Goal: Task Accomplishment & Management: Manage account settings

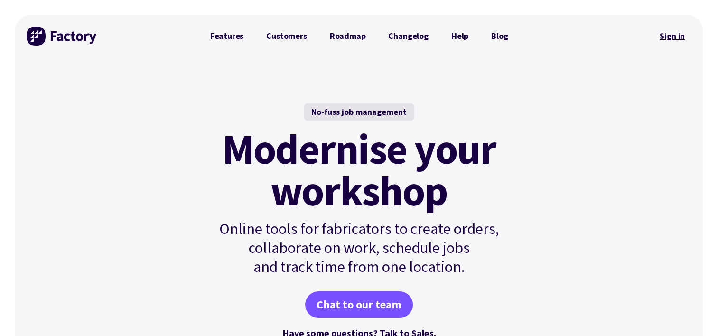
click at [666, 36] on link "Sign in" at bounding box center [672, 36] width 38 height 22
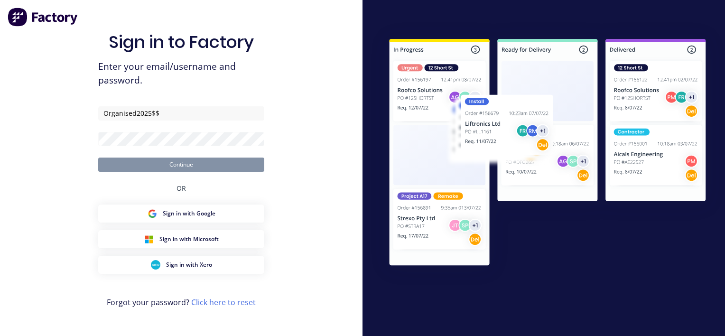
drag, startPoint x: 173, startPoint y: 119, endPoint x: 61, endPoint y: 121, distance: 112.0
click at [61, 121] on div "Sign in to Factory Enter your email/username and password. Organised2025$$ Cont…" at bounding box center [181, 168] width 362 height 336
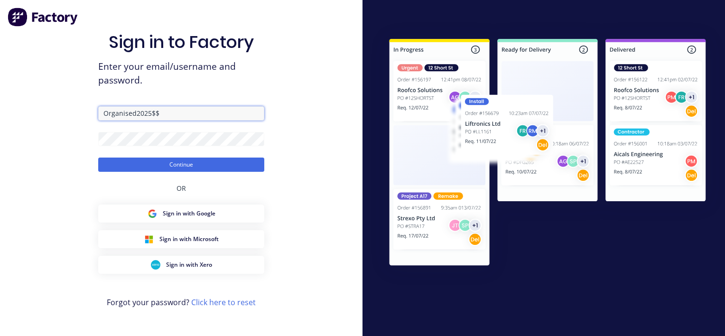
drag, startPoint x: 175, startPoint y: 113, endPoint x: 54, endPoint y: 117, distance: 121.0
click at [54, 117] on div "Sign in to Factory Enter your email/username and password. Organised2025$$ Cont…" at bounding box center [181, 168] width 362 height 336
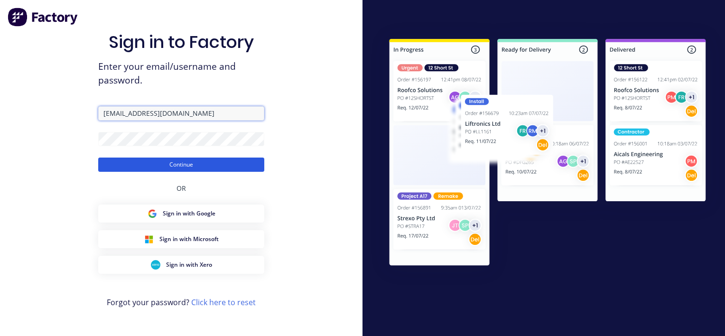
type input "[EMAIL_ADDRESS][DOMAIN_NAME]"
click at [133, 163] on button "Continue" at bounding box center [181, 164] width 166 height 14
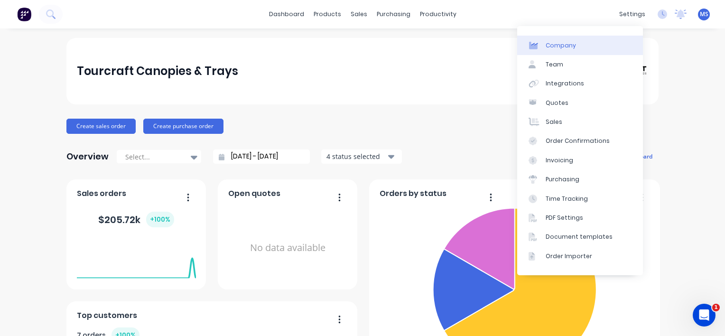
click at [566, 46] on div "Company" at bounding box center [561, 45] width 30 height 9
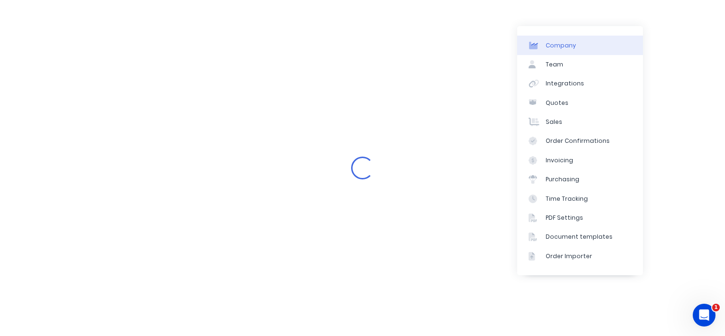
select select "AU"
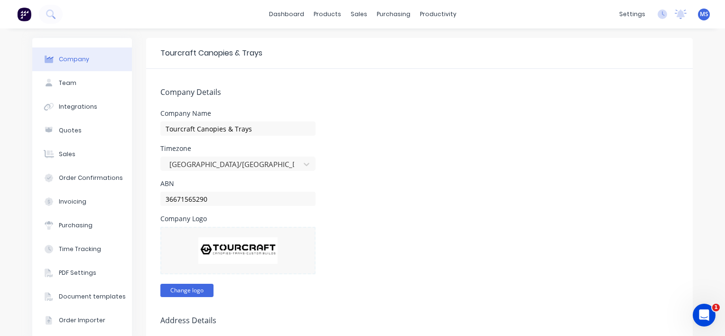
click at [185, 289] on button "Change logo" at bounding box center [186, 290] width 53 height 13
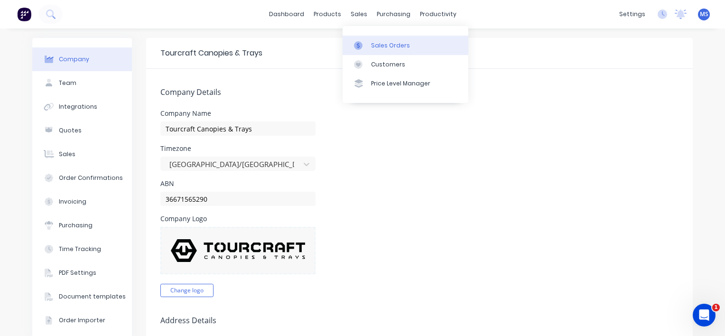
click at [377, 43] on div "Sales Orders" at bounding box center [390, 45] width 39 height 9
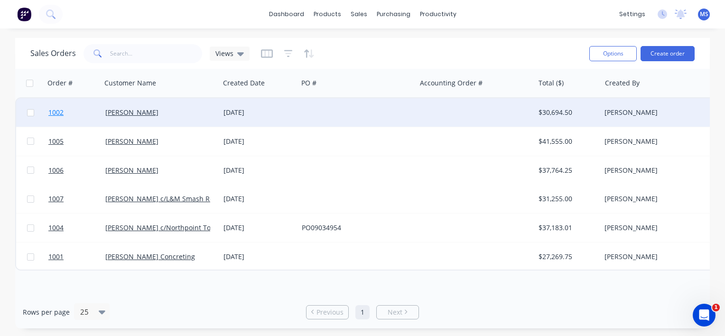
click at [57, 111] on span "1002" at bounding box center [55, 112] width 15 height 9
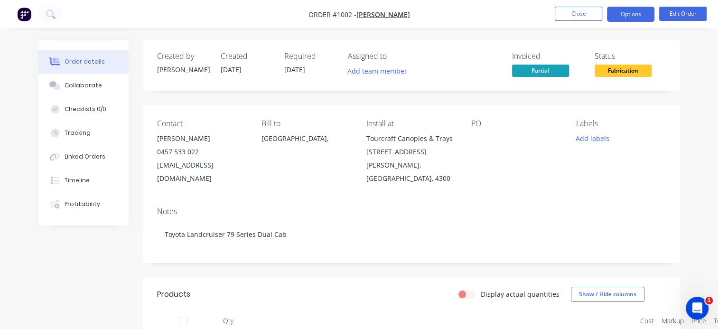
click at [639, 18] on button "Options" at bounding box center [630, 14] width 47 height 15
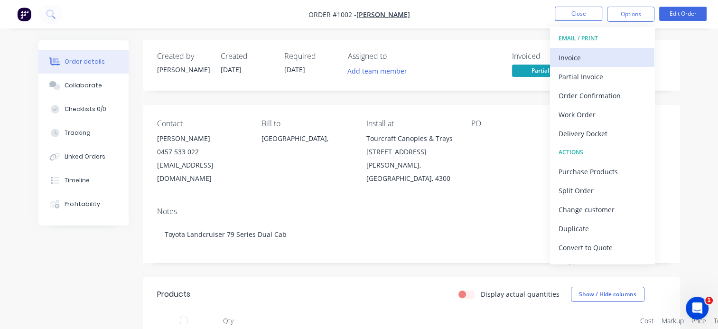
click at [564, 60] on div "Invoice" at bounding box center [601, 58] width 87 height 14
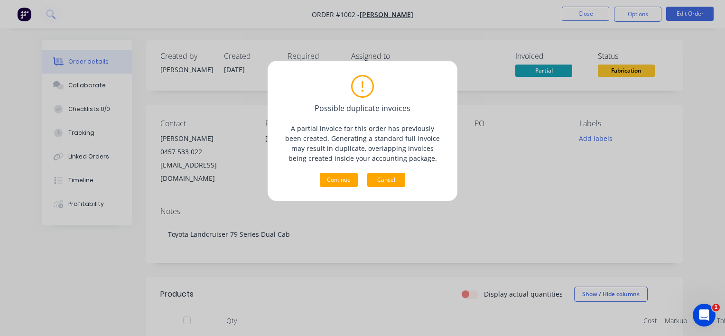
click at [374, 179] on button "Cancel" at bounding box center [386, 180] width 38 height 14
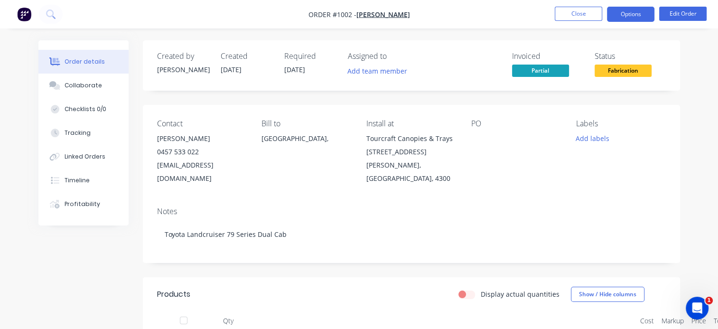
click at [619, 13] on button "Options" at bounding box center [630, 14] width 47 height 15
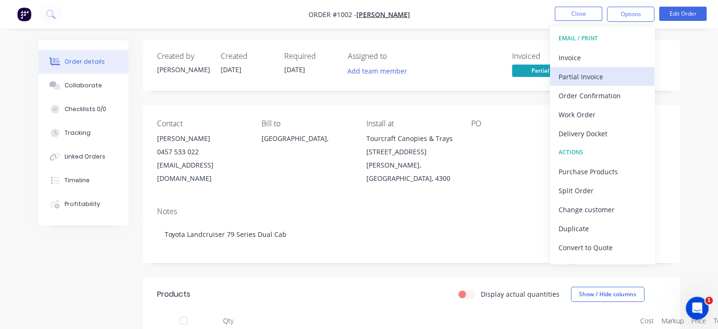
click at [595, 74] on div "Partial Invoice" at bounding box center [601, 77] width 87 height 14
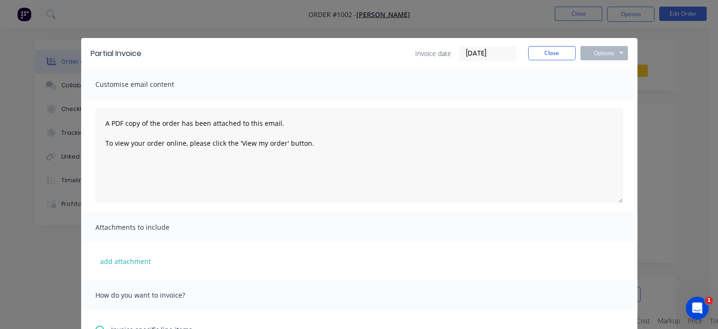
click at [710, 66] on div "Partial Invoice Invoice date [DATE] Close Options Preview Print Email Customise…" at bounding box center [359, 164] width 718 height 329
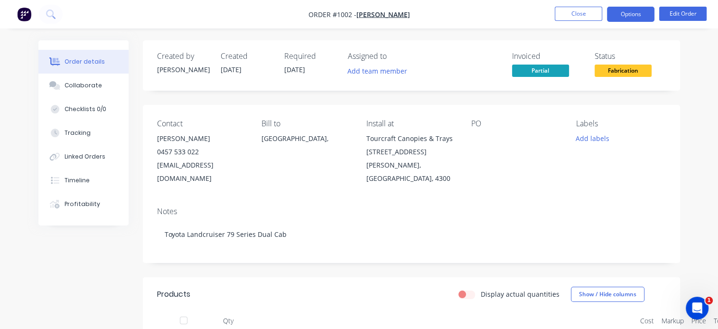
click at [634, 15] on button "Options" at bounding box center [630, 14] width 47 height 15
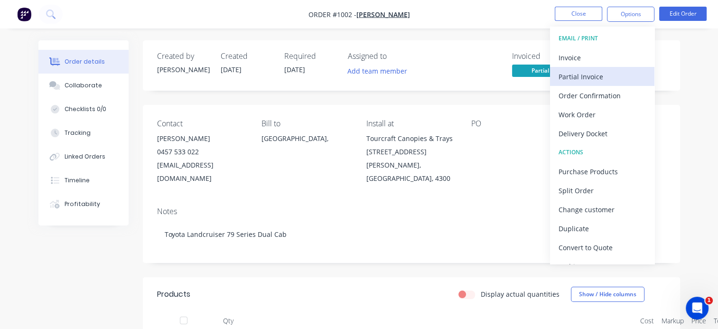
click at [578, 82] on div "Partial Invoice" at bounding box center [601, 77] width 87 height 14
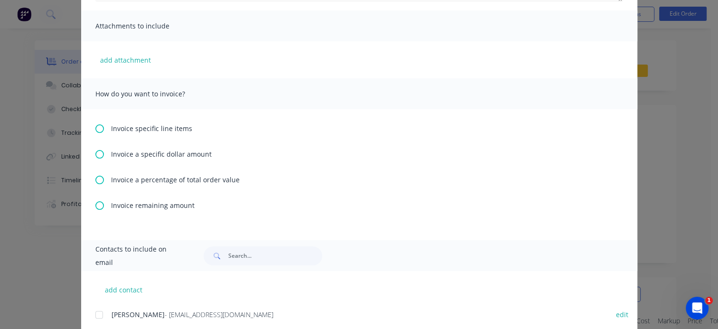
scroll to position [206, 0]
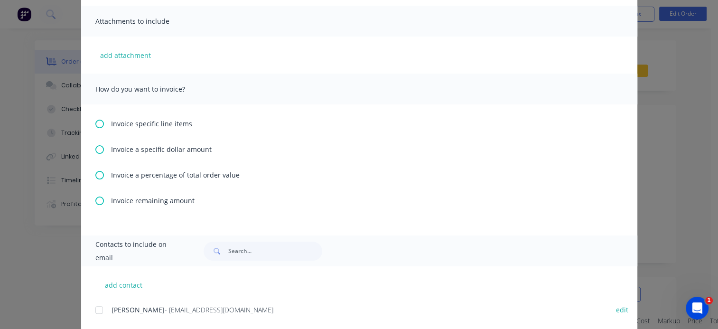
click at [97, 201] on icon at bounding box center [99, 200] width 9 height 9
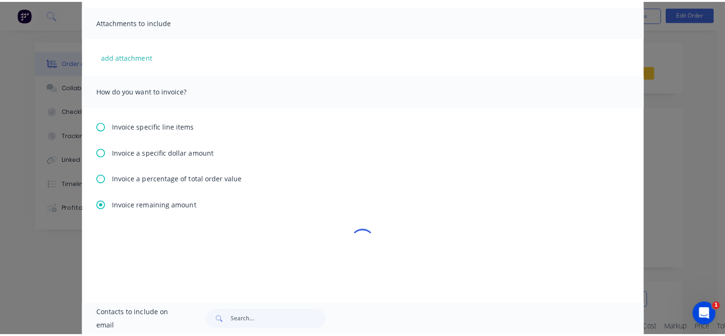
scroll to position [0, 0]
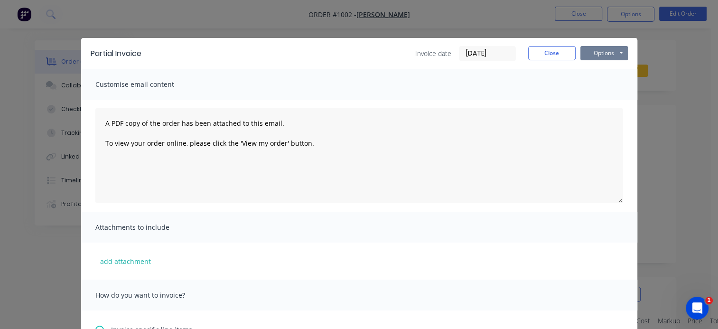
click at [609, 50] on button "Options" at bounding box center [603, 53] width 47 height 14
click at [605, 68] on button "Preview" at bounding box center [610, 70] width 61 height 16
click at [539, 48] on button "Close" at bounding box center [551, 53] width 47 height 14
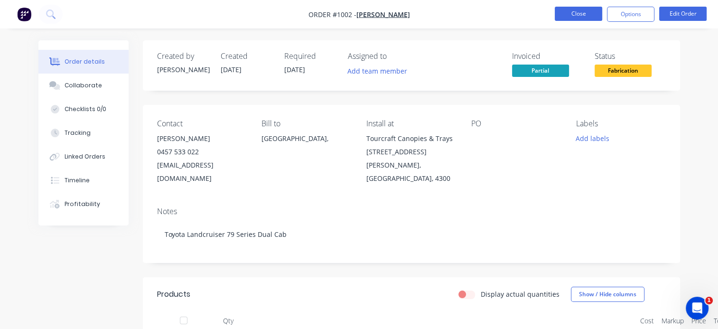
click at [571, 16] on button "Close" at bounding box center [578, 14] width 47 height 14
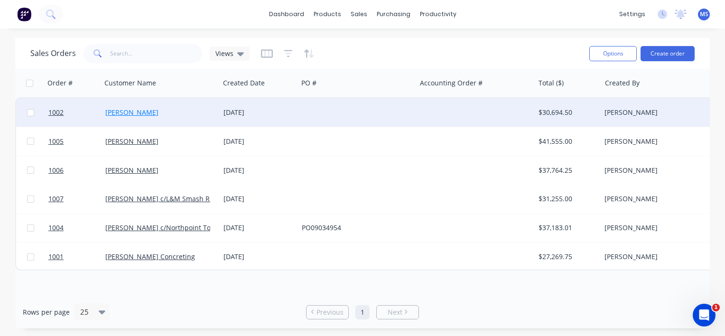
click at [111, 112] on link "[PERSON_NAME]" at bounding box center [131, 112] width 53 height 9
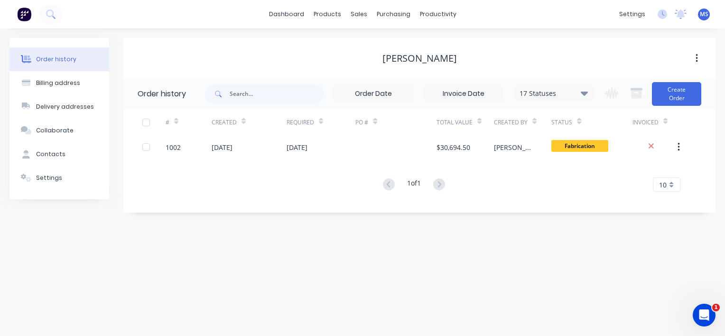
click at [583, 95] on icon at bounding box center [584, 92] width 7 height 11
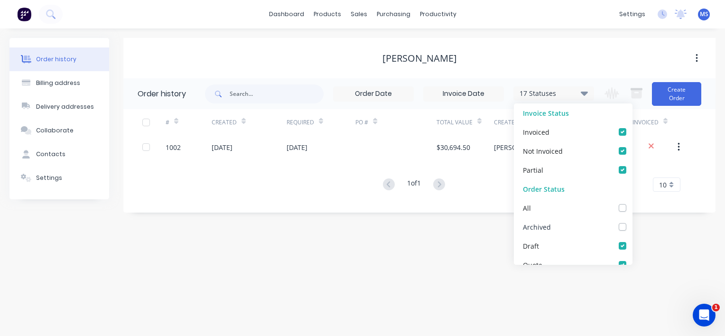
click at [632, 222] on label at bounding box center [632, 222] width 0 height 0
click at [632, 224] on input "checkbox" at bounding box center [636, 226] width 8 height 9
checkbox input "true"
click at [487, 200] on div "# Created Required PO # Total Value Created By Status Invoiced 1002 [DATE] [DAT…" at bounding box center [413, 156] width 581 height 94
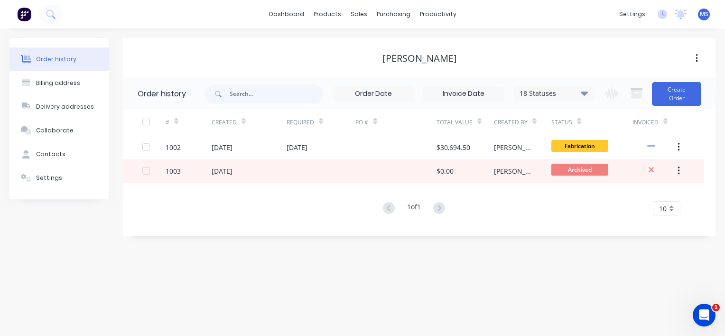
click at [578, 91] on div "18 Statuses" at bounding box center [554, 93] width 80 height 10
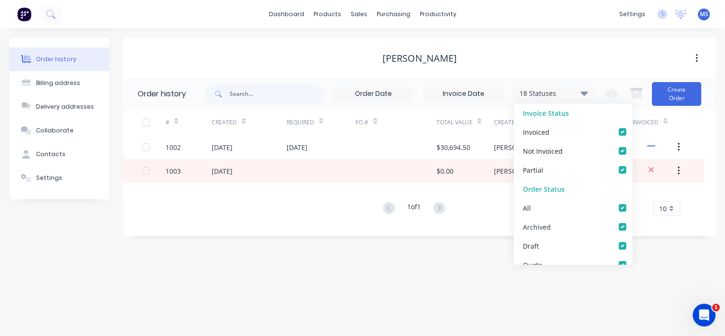
click at [632, 222] on label at bounding box center [632, 222] width 0 height 0
click at [632, 224] on input "checkbox" at bounding box center [636, 226] width 8 height 9
checkbox input "false"
click at [417, 260] on div "Order history Billing address Delivery addresses Collaborate Contacts Settings …" at bounding box center [362, 181] width 725 height 307
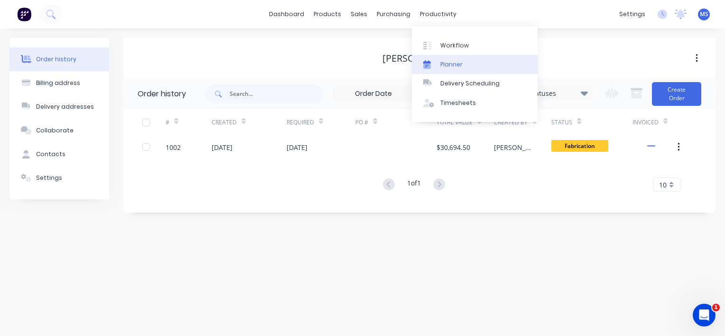
click at [446, 64] on div "Planner" at bounding box center [451, 64] width 22 height 9
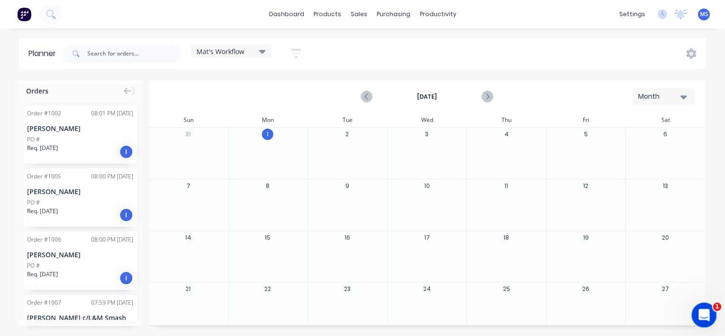
click at [708, 314] on icon "Open Intercom Messenger" at bounding box center [703, 314] width 16 height 16
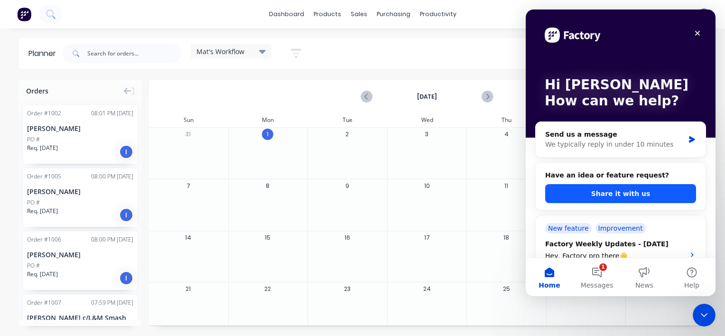
click at [623, 190] on button "Share it with us" at bounding box center [620, 193] width 151 height 19
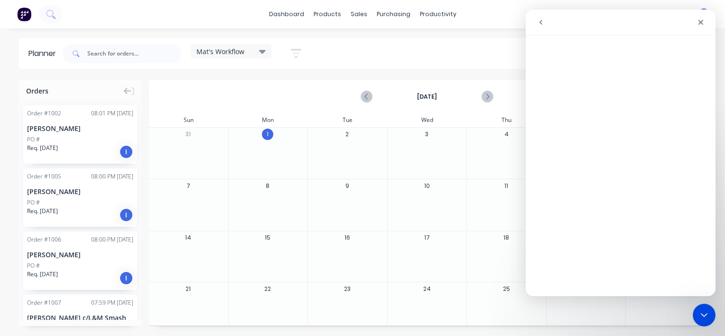
click at [491, 61] on div "Mat's Workflow Save new view None edit Mat's Workflow (Default) edit Show/Hide …" at bounding box center [383, 53] width 645 height 28
click at [699, 21] on icon "Close" at bounding box center [701, 23] width 8 height 8
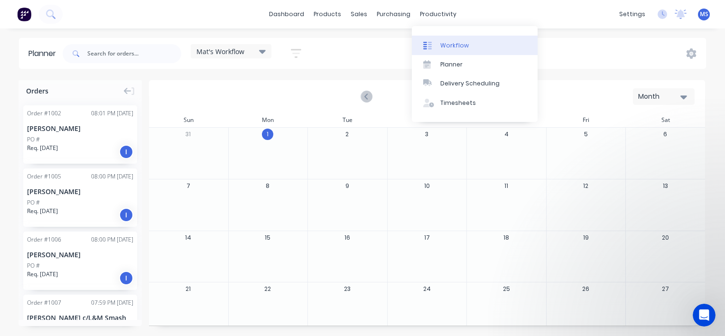
click at [437, 48] on link "Workflow" at bounding box center [475, 45] width 126 height 19
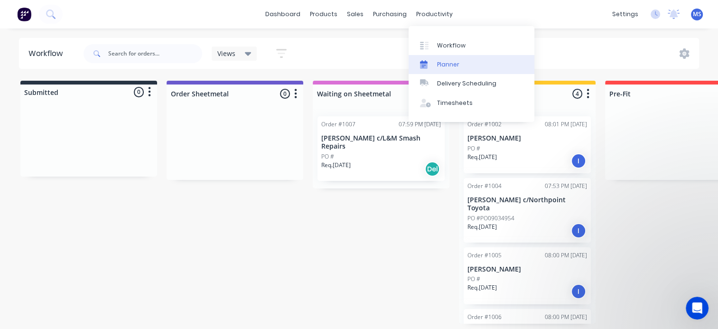
click at [444, 66] on div "Planner" at bounding box center [448, 64] width 22 height 9
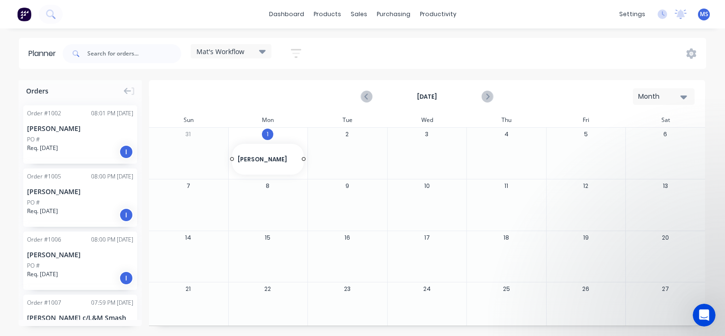
drag, startPoint x: 64, startPoint y: 127, endPoint x: 277, endPoint y: 152, distance: 214.5
drag, startPoint x: 301, startPoint y: 159, endPoint x: 427, endPoint y: 162, distance: 126.7
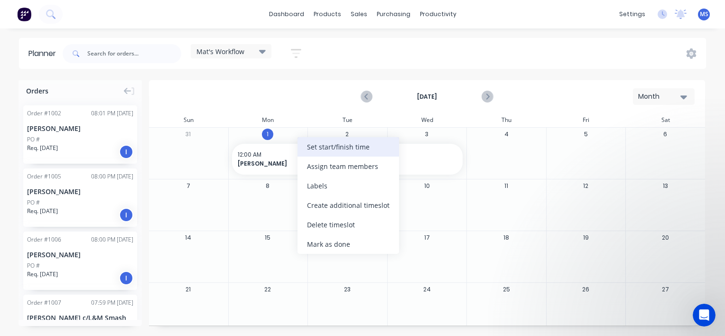
click at [317, 145] on div "Set start/finish time" at bounding box center [348, 146] width 102 height 19
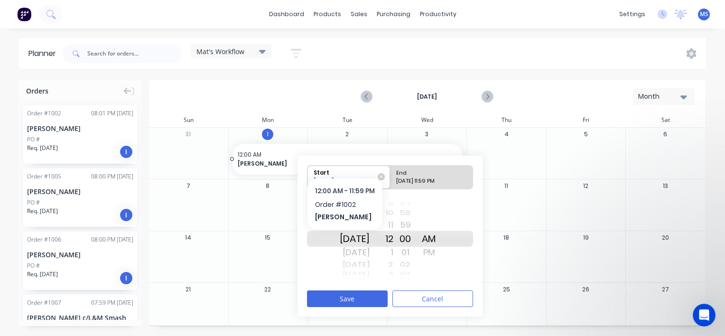
click at [330, 151] on span "12:00 AM" at bounding box center [345, 154] width 215 height 9
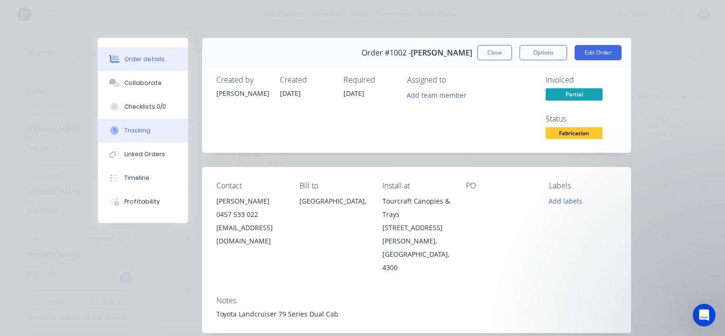
click at [137, 132] on div "Tracking" at bounding box center [137, 130] width 26 height 9
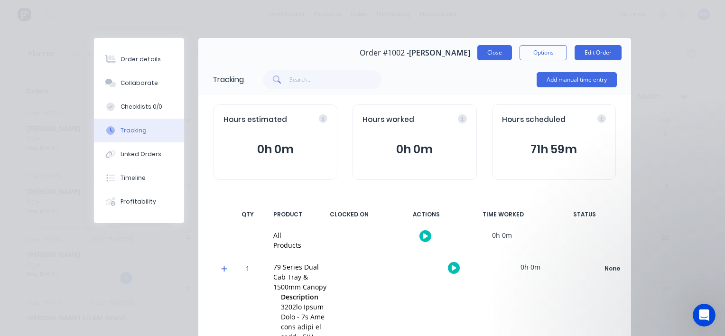
drag, startPoint x: 541, startPoint y: 155, endPoint x: 490, endPoint y: 52, distance: 114.6
click at [497, 50] on button "Close" at bounding box center [494, 52] width 35 height 15
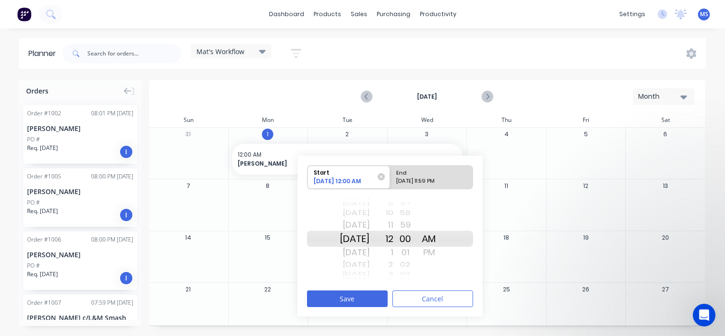
click at [165, 82] on div "[DATE] Month" at bounding box center [427, 96] width 554 height 31
click at [407, 294] on button "Cancel" at bounding box center [432, 298] width 81 height 17
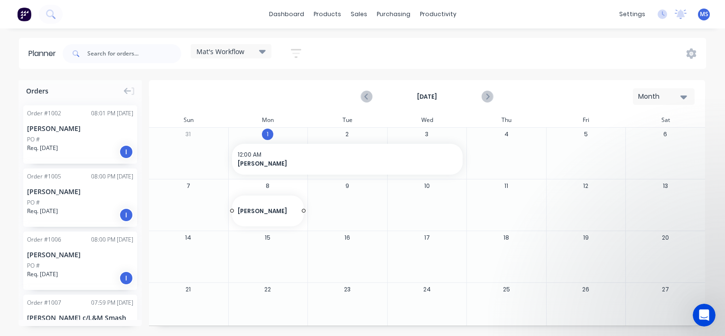
drag, startPoint x: 60, startPoint y: 127, endPoint x: 272, endPoint y: 190, distance: 221.1
click at [685, 95] on icon "button" at bounding box center [683, 97] width 7 height 4
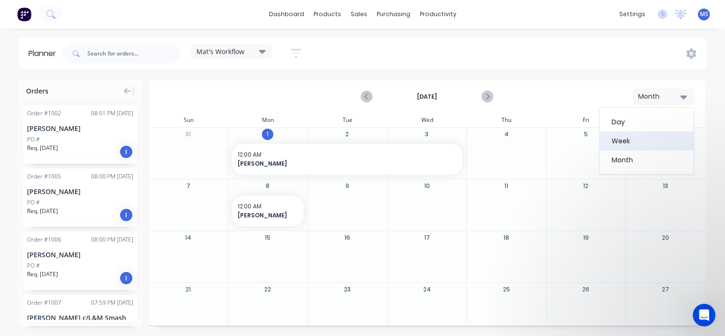
click at [637, 140] on div "Week" at bounding box center [647, 140] width 94 height 19
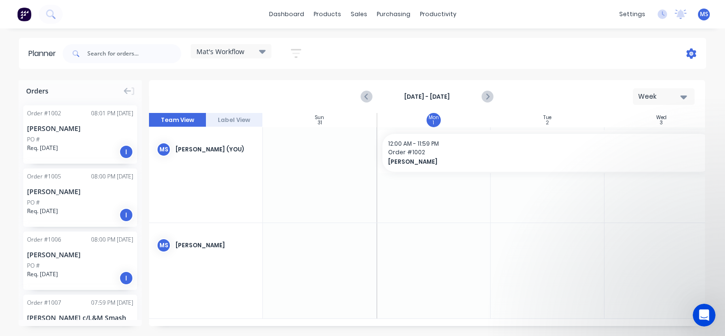
click at [688, 53] on icon at bounding box center [691, 53] width 10 height 10
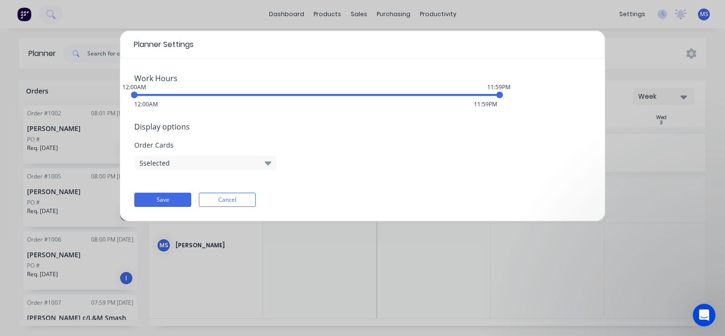
click at [269, 166] on icon "button" at bounding box center [268, 162] width 7 height 10
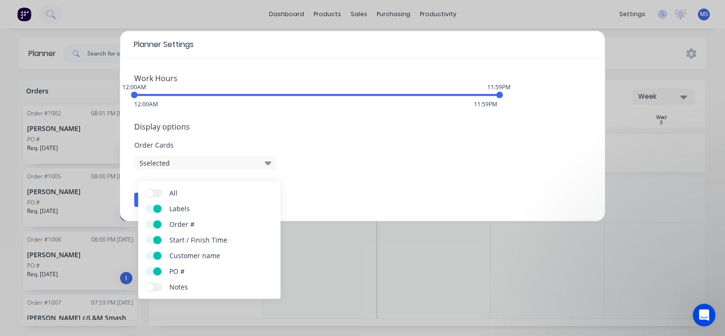
click at [157, 286] on label "Notes" at bounding box center [154, 287] width 17 height 8
click at [146, 283] on input "Notes" at bounding box center [146, 283] width 0 height 0
click at [296, 184] on div "Work Hours 12:00AM 11:59PM 12:00AM 11:59PM Display options Order Cards 6 select…" at bounding box center [362, 139] width 485 height 163
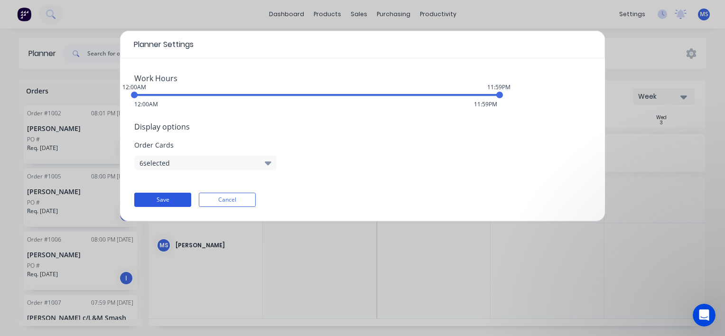
click at [175, 200] on button "Save" at bounding box center [162, 200] width 57 height 14
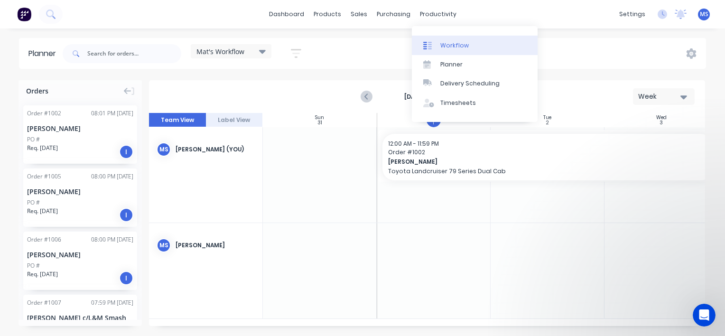
click at [450, 48] on div "Workflow" at bounding box center [454, 45] width 28 height 9
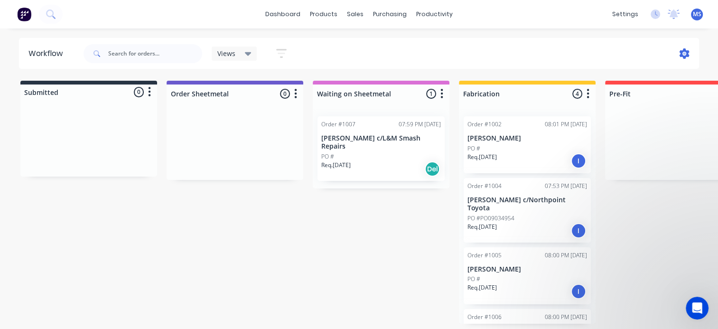
click at [687, 53] on icon at bounding box center [684, 53] width 10 height 10
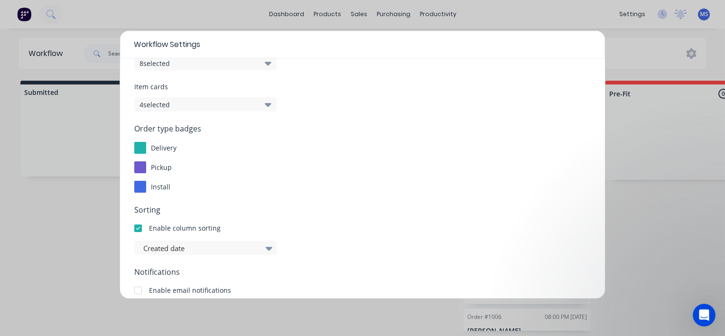
scroll to position [27, 0]
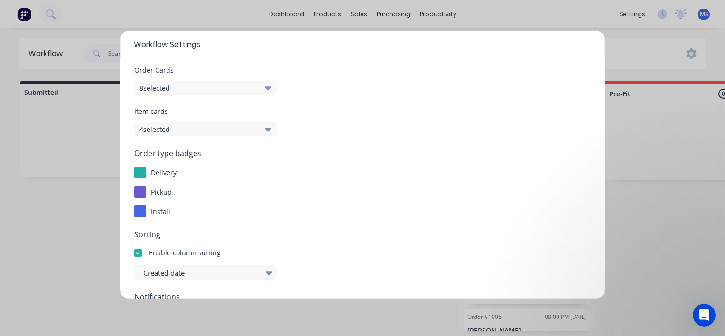
click at [265, 90] on icon "button" at bounding box center [268, 88] width 7 height 10
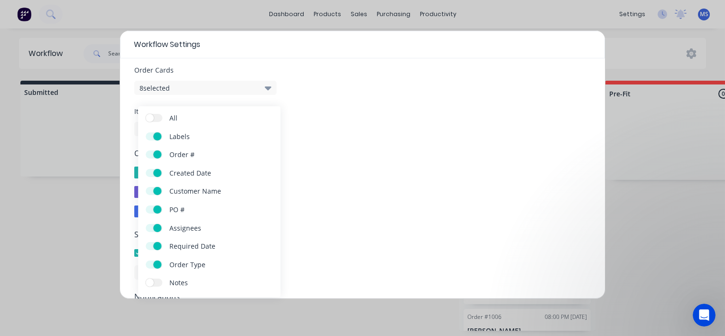
click at [154, 279] on label "Notes" at bounding box center [154, 282] width 17 height 8
click at [146, 278] on input "Notes" at bounding box center [146, 278] width 0 height 0
click at [338, 161] on div "Order type badges delivery pickup install" at bounding box center [362, 183] width 456 height 70
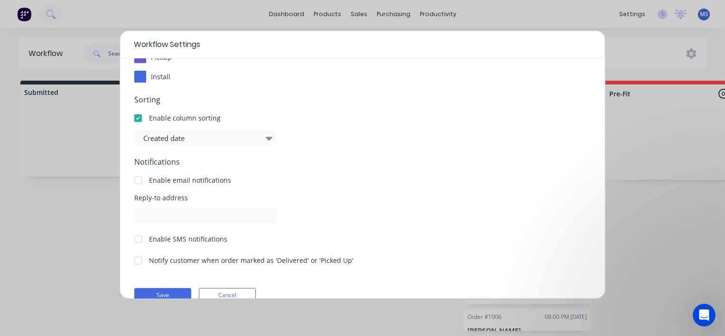
scroll to position [162, 0]
click at [178, 290] on button "Save" at bounding box center [162, 294] width 57 height 14
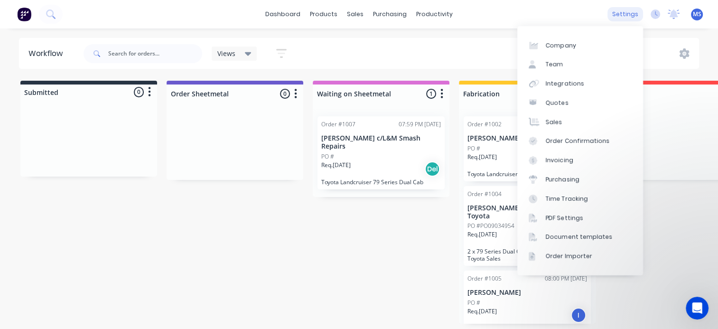
click at [628, 15] on div "settings" at bounding box center [625, 14] width 36 height 14
click at [563, 88] on link "Integrations" at bounding box center [580, 83] width 126 height 19
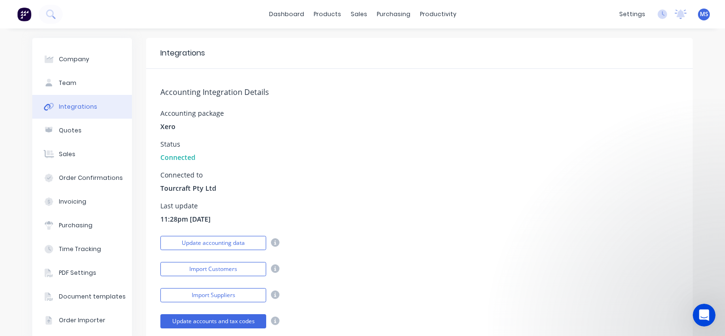
click at [508, 159] on div "Status Connected" at bounding box center [419, 151] width 518 height 21
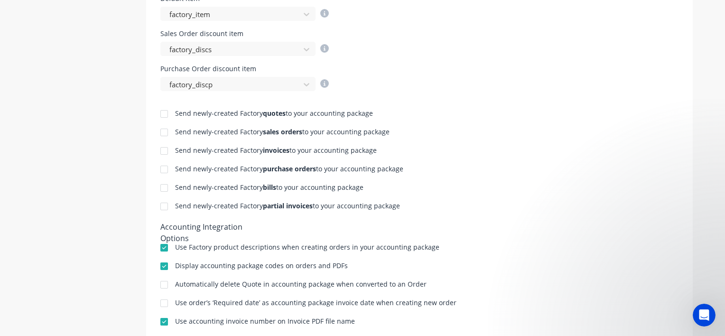
scroll to position [406, 0]
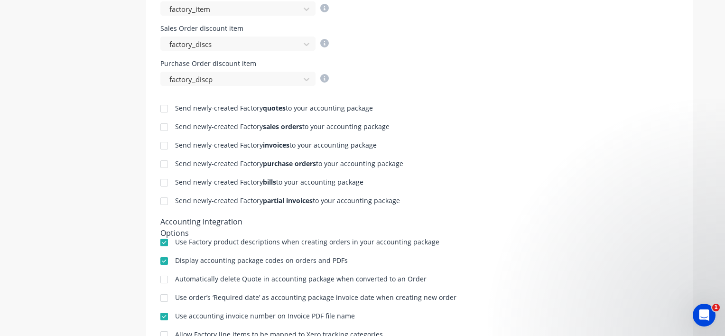
click at [161, 203] on div at bounding box center [164, 201] width 19 height 19
click at [160, 144] on div at bounding box center [164, 145] width 19 height 19
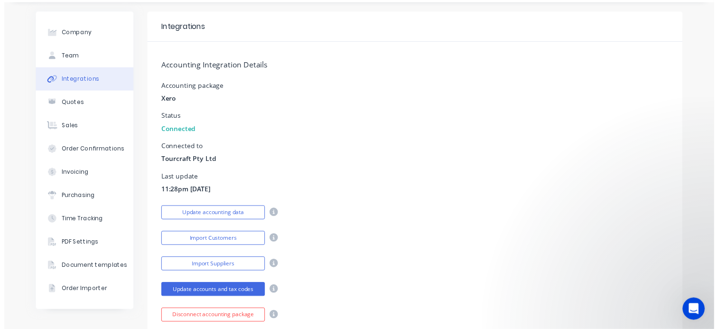
scroll to position [0, 0]
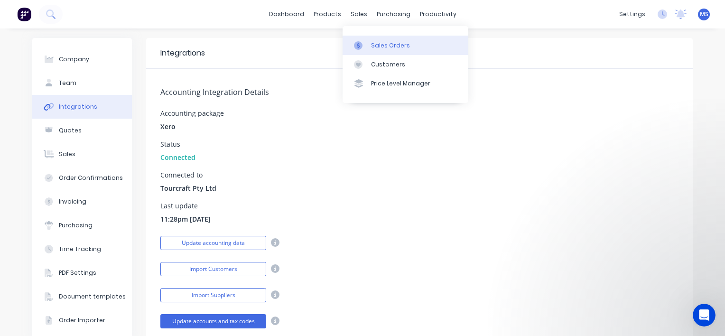
click at [374, 37] on link "Sales Orders" at bounding box center [406, 45] width 126 height 19
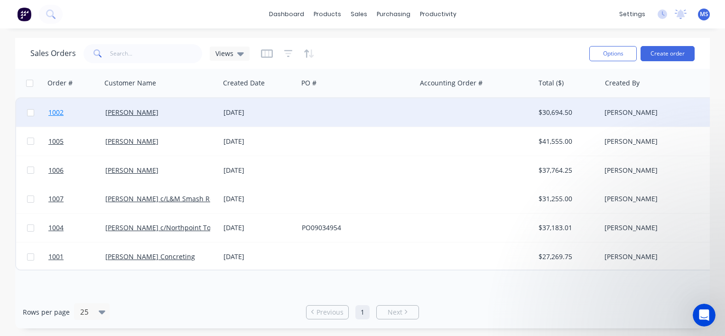
click at [50, 110] on span "1002" at bounding box center [55, 112] width 15 height 9
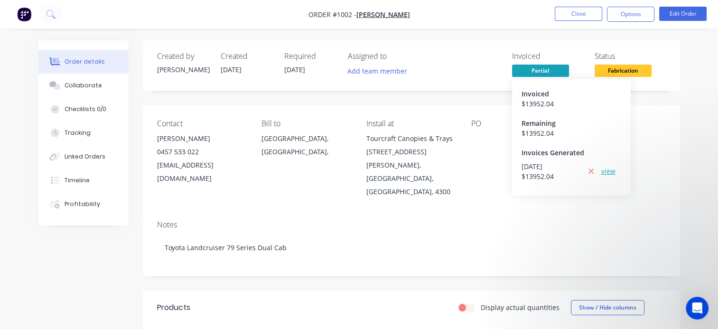
click at [610, 172] on link "view" at bounding box center [608, 171] width 14 height 10
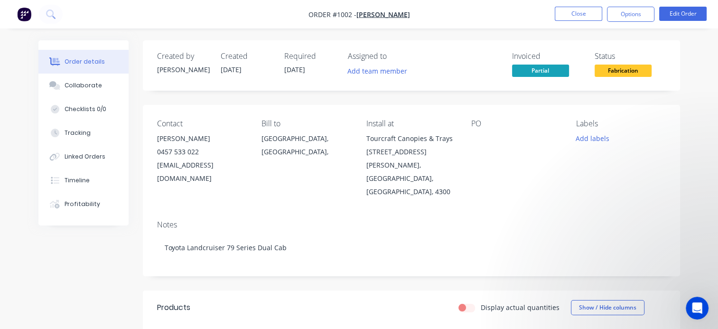
click at [376, 213] on div "Notes Toyota Landcruiser 79 Series Dual Cab" at bounding box center [411, 245] width 537 height 64
click at [632, 15] on button "Options" at bounding box center [630, 14] width 47 height 15
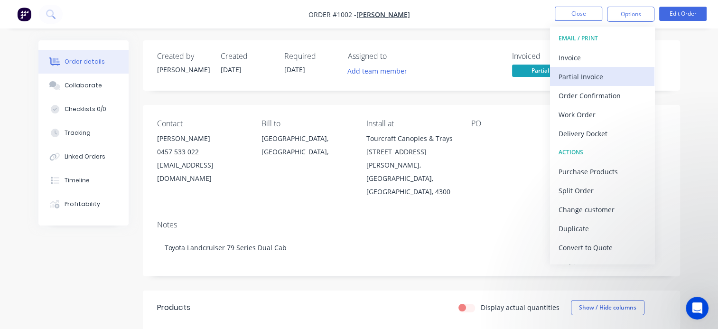
click at [570, 70] on div "Partial Invoice" at bounding box center [601, 77] width 87 height 14
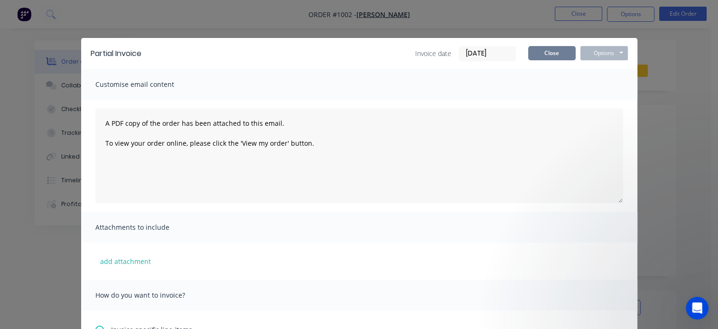
click at [533, 57] on button "Close" at bounding box center [551, 53] width 47 height 14
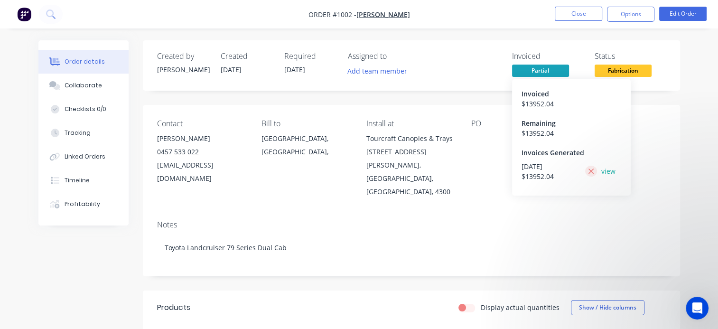
click at [591, 171] on icon at bounding box center [590, 170] width 5 height 5
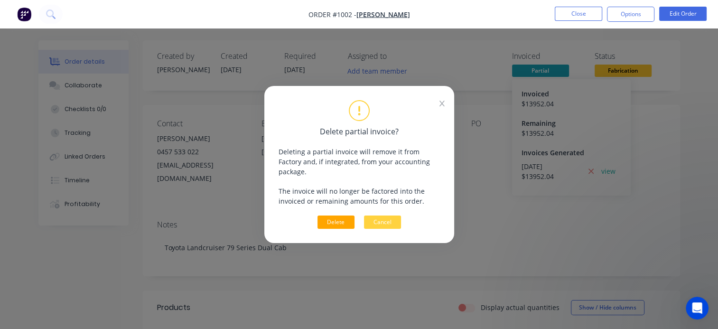
click at [329, 215] on button "Delete" at bounding box center [335, 221] width 37 height 13
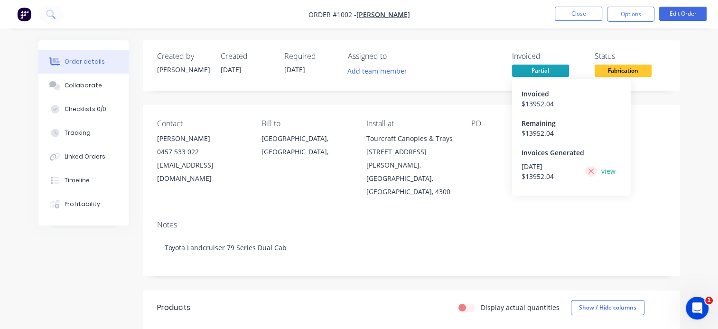
click at [589, 173] on icon at bounding box center [590, 170] width 5 height 5
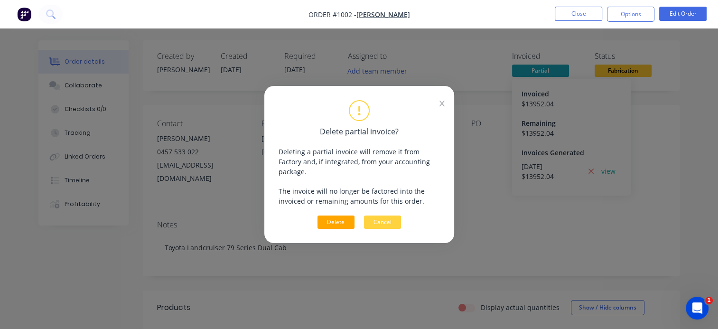
click at [329, 215] on button "Delete" at bounding box center [335, 221] width 37 height 13
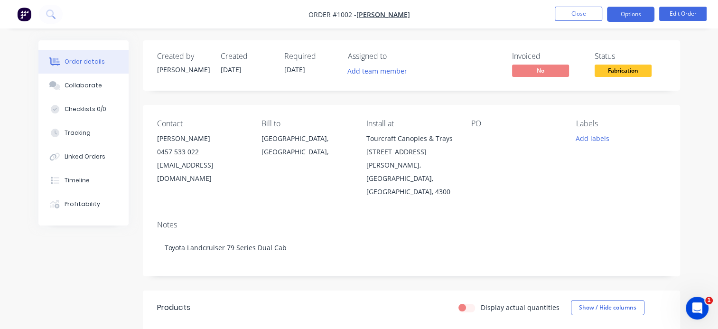
click at [626, 15] on button "Options" at bounding box center [630, 14] width 47 height 15
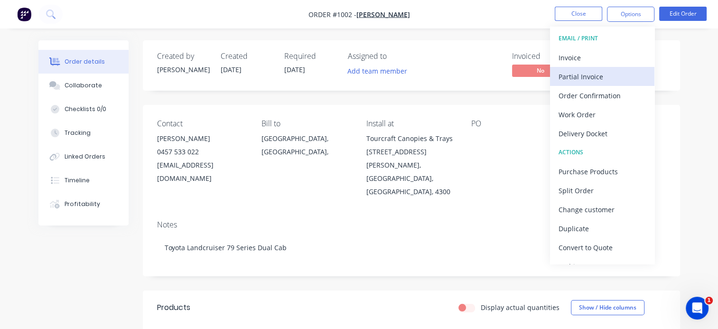
click at [595, 74] on div "Partial Invoice" at bounding box center [601, 77] width 87 height 14
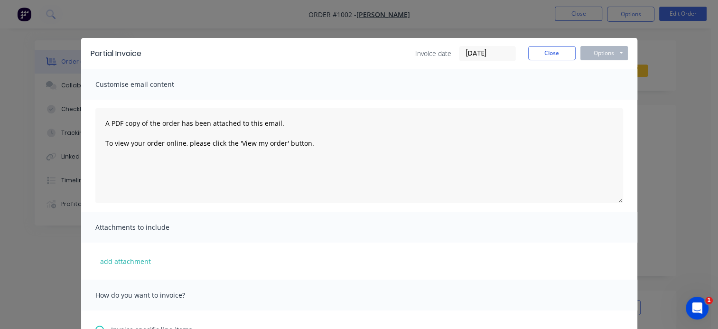
click at [493, 56] on input "[DATE]" at bounding box center [487, 53] width 56 height 14
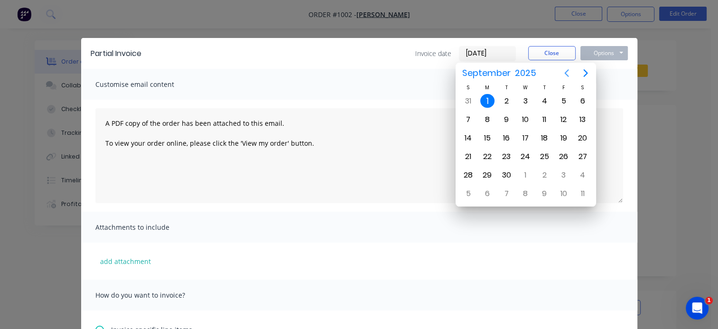
click at [566, 74] on icon "Previous page" at bounding box center [566, 72] width 11 height 11
click at [524, 118] on div "9" at bounding box center [525, 119] width 14 height 14
type input "09/07/25"
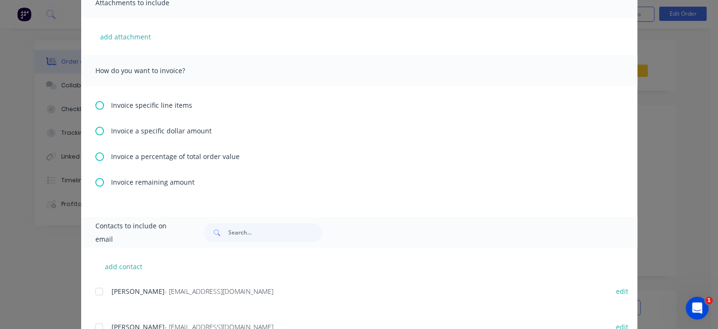
scroll to position [265, 0]
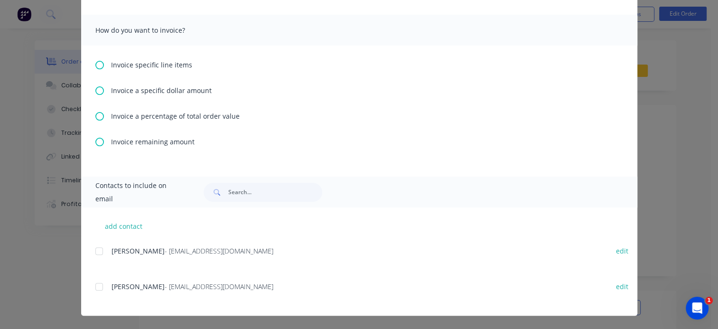
click at [102, 117] on div "Invoice a percentage of total order value" at bounding box center [359, 116] width 528 height 10
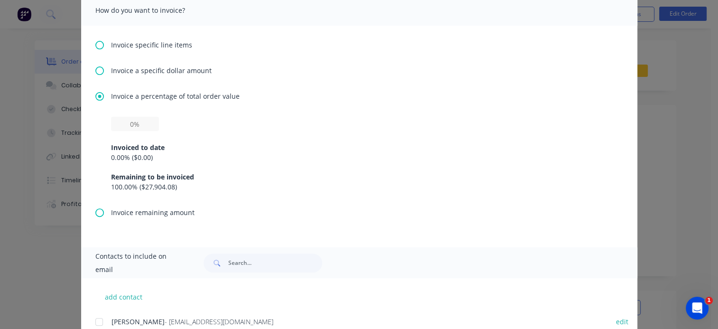
scroll to position [288, 0]
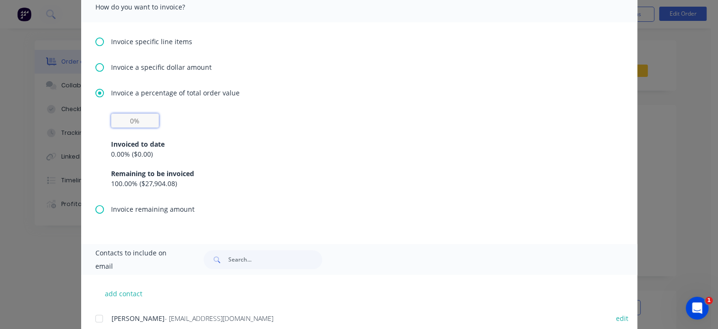
click at [146, 122] on input "text" at bounding box center [135, 120] width 48 height 14
type input "50%"
click at [409, 296] on div "add contact Brett Reid - brettreid5@gmail.com edit Mathew Saban - info@tourcraf…" at bounding box center [359, 329] width 556 height 108
click at [549, 82] on div "Invoice specific line items Invoice a specific dollar amount Invoice a percenta…" at bounding box center [359, 133] width 556 height 222
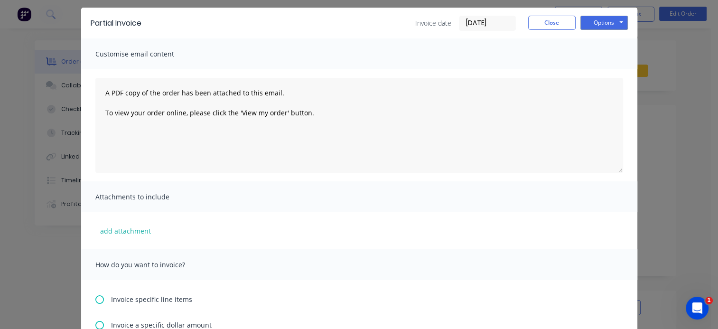
scroll to position [0, 0]
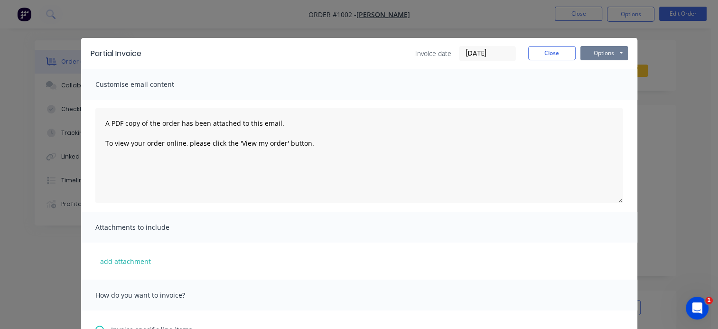
click at [612, 51] on button "Options" at bounding box center [603, 53] width 47 height 14
click at [600, 88] on button "Print" at bounding box center [610, 86] width 61 height 16
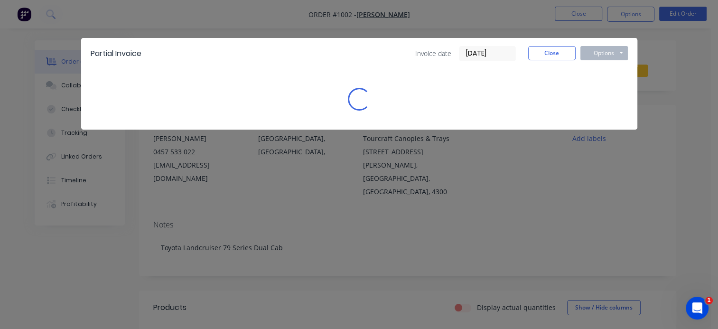
click at [600, 88] on div "Sending to your accounting package... Loading... This may take a few moments. P…" at bounding box center [359, 164] width 718 height 329
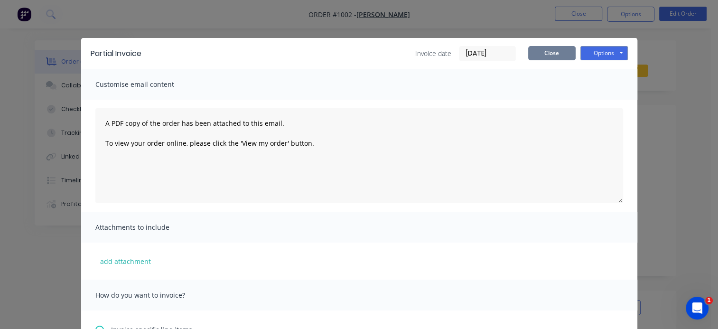
click at [546, 52] on button "Close" at bounding box center [551, 53] width 47 height 14
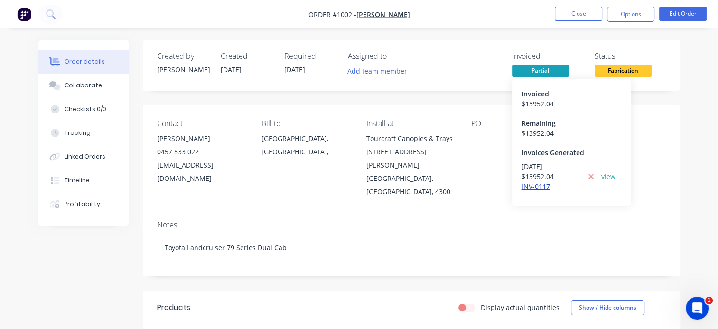
click at [529, 185] on link "INV-0117" at bounding box center [535, 186] width 28 height 9
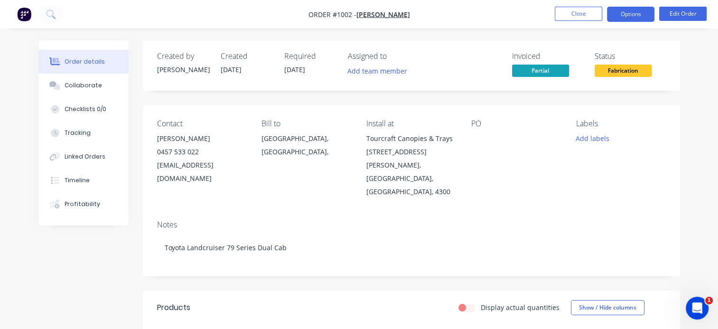
click at [640, 10] on button "Options" at bounding box center [630, 14] width 47 height 15
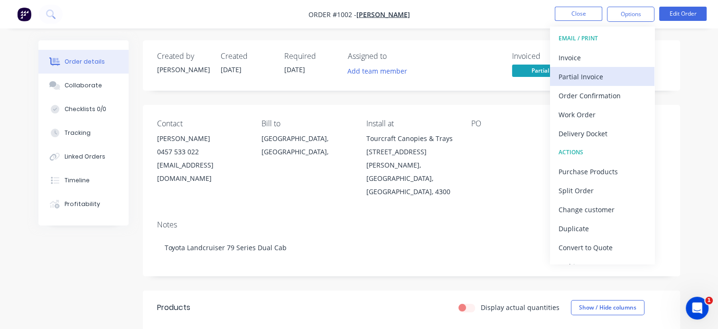
click at [596, 76] on div "Partial Invoice" at bounding box center [601, 77] width 87 height 14
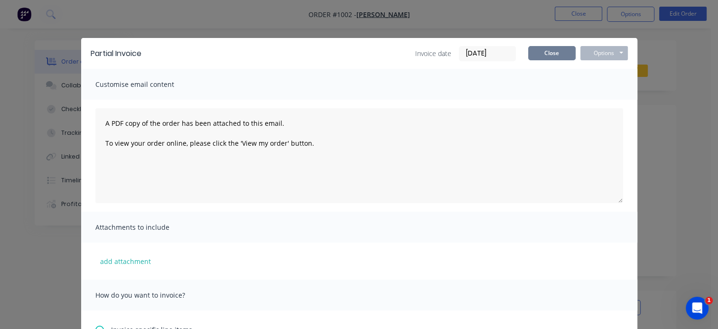
click at [543, 48] on button "Close" at bounding box center [551, 53] width 47 height 14
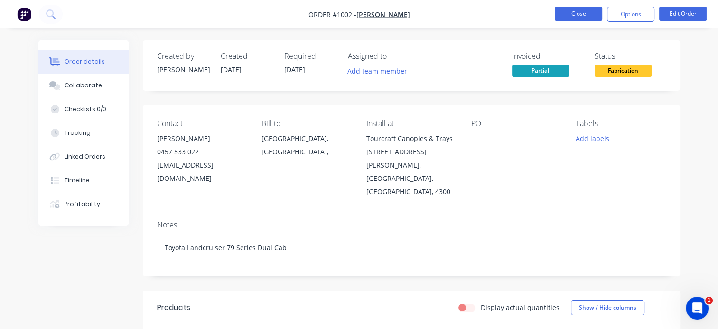
click at [582, 12] on button "Close" at bounding box center [578, 14] width 47 height 14
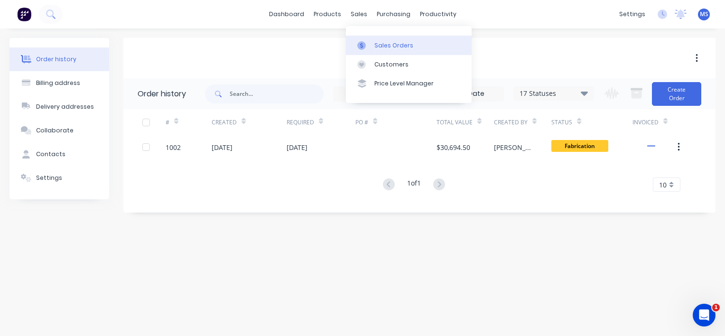
click at [380, 48] on div "Sales Orders" at bounding box center [393, 45] width 39 height 9
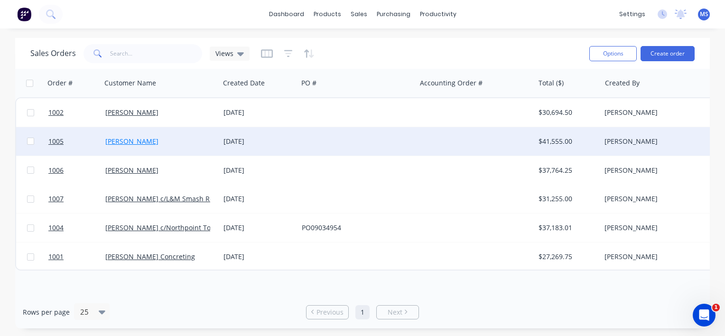
click at [144, 139] on link "[PERSON_NAME]" at bounding box center [131, 141] width 53 height 9
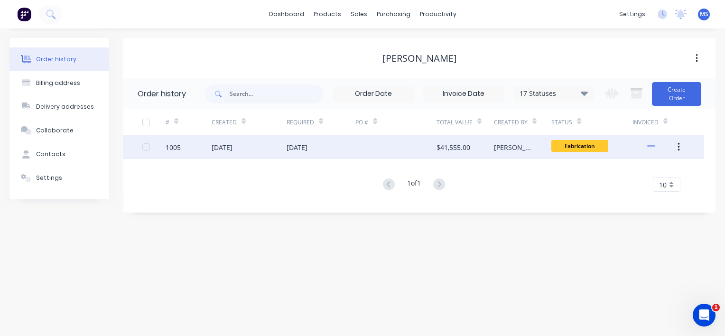
click at [219, 146] on div "[DATE]" at bounding box center [222, 147] width 21 height 10
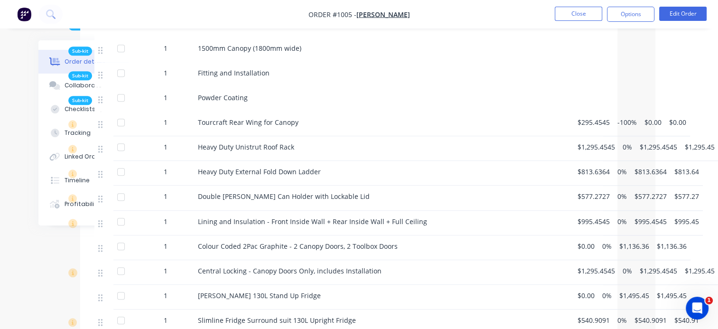
scroll to position [842, 63]
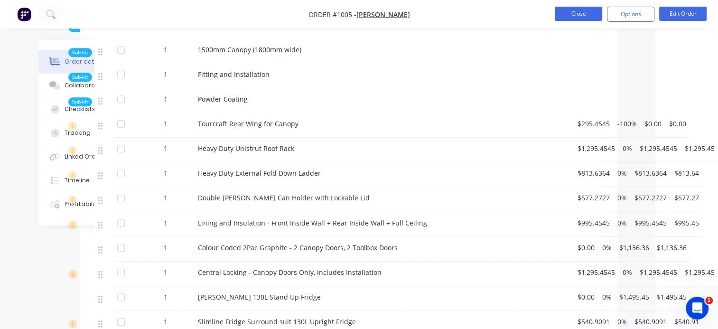
click at [569, 9] on button "Close" at bounding box center [578, 14] width 47 height 14
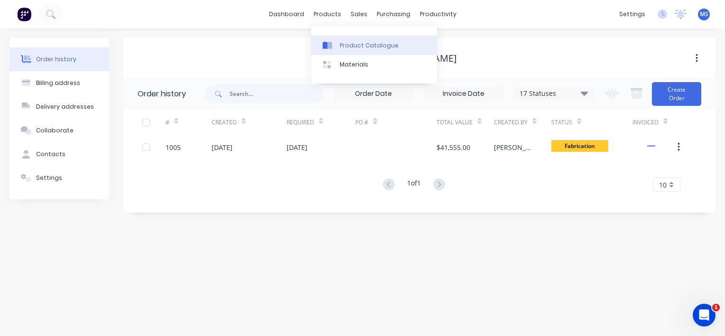
click at [345, 44] on div "Product Catalogue" at bounding box center [369, 45] width 59 height 9
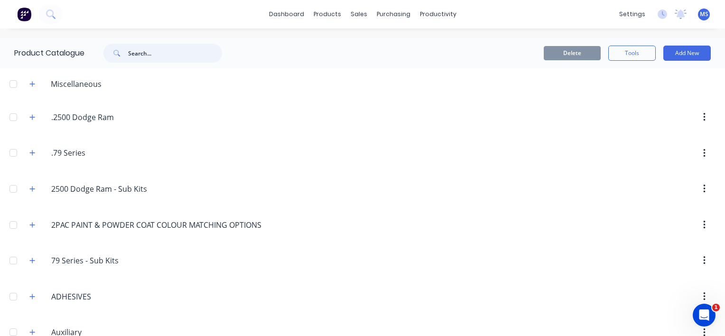
click at [135, 55] on input "text" at bounding box center [175, 53] width 94 height 19
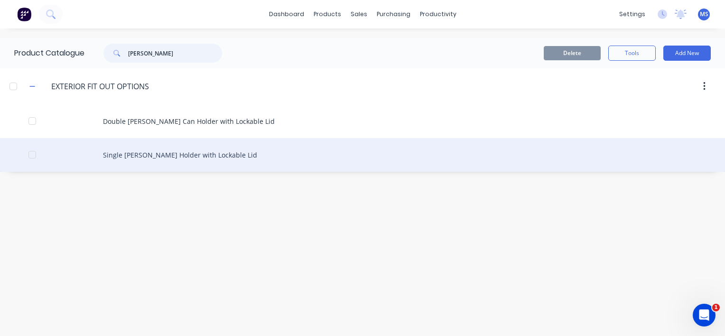
type input "jerry"
click at [144, 158] on div "Single [PERSON_NAME] Holder with Lockable Lid" at bounding box center [362, 155] width 725 height 34
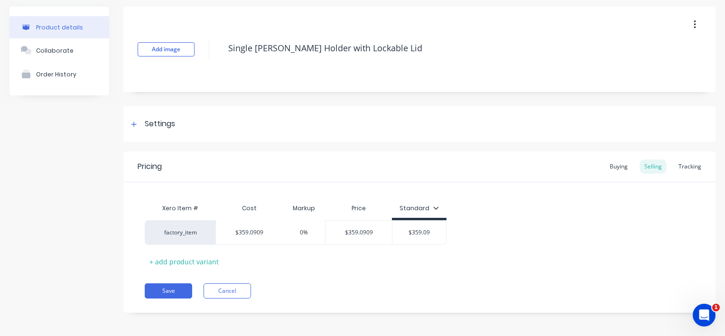
scroll to position [34, 0]
click at [611, 165] on div "Buying" at bounding box center [619, 166] width 28 height 14
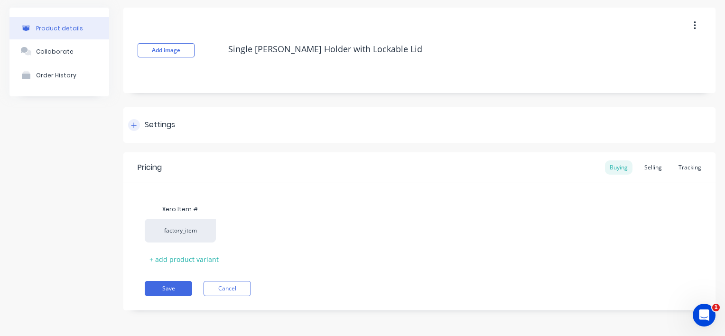
click at [133, 122] on icon at bounding box center [134, 125] width 6 height 7
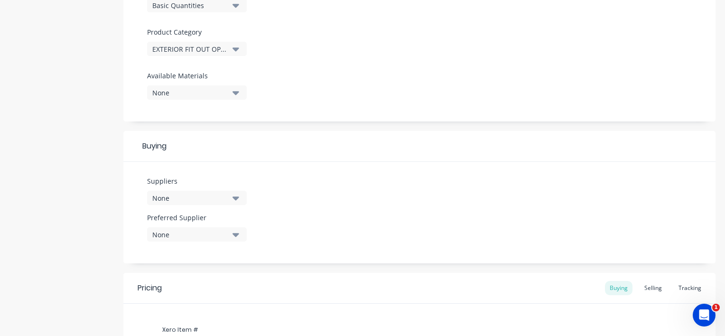
scroll to position [315, 0]
click at [222, 198] on div "None" at bounding box center [190, 198] width 76 height 10
click at [206, 193] on div "None" at bounding box center [190, 198] width 76 height 10
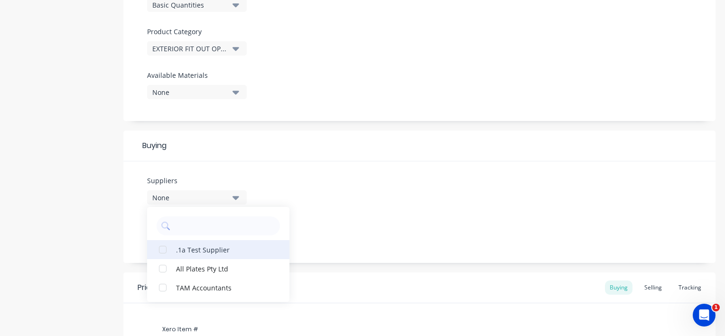
click at [190, 253] on div ".1a Test Supplier" at bounding box center [223, 249] width 95 height 10
type textarea "x"
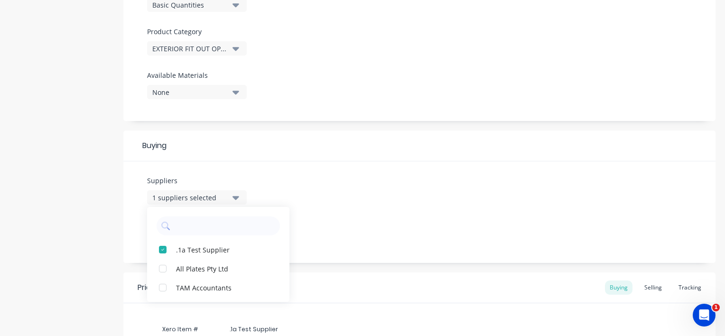
click at [333, 211] on div "Suppliers 1 suppliers selected .1a Test Supplier All Plates Pty Ltd TAM Account…" at bounding box center [419, 212] width 592 height 102
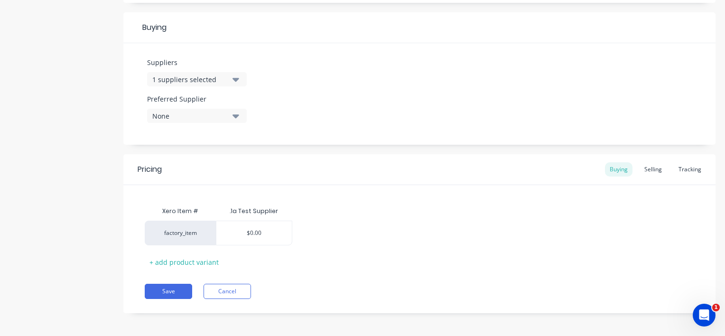
scroll to position [436, 0]
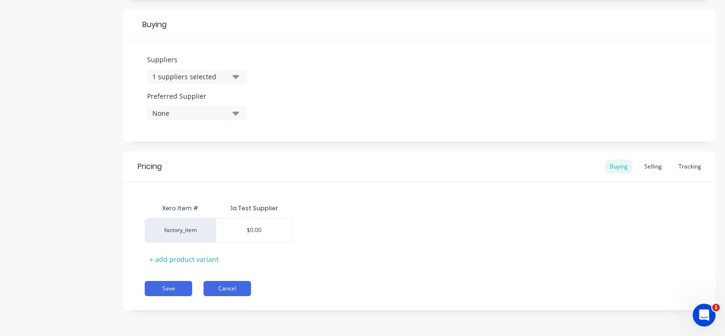
click at [237, 284] on button "Cancel" at bounding box center [227, 288] width 47 height 15
